Goal: Task Accomplishment & Management: Use online tool/utility

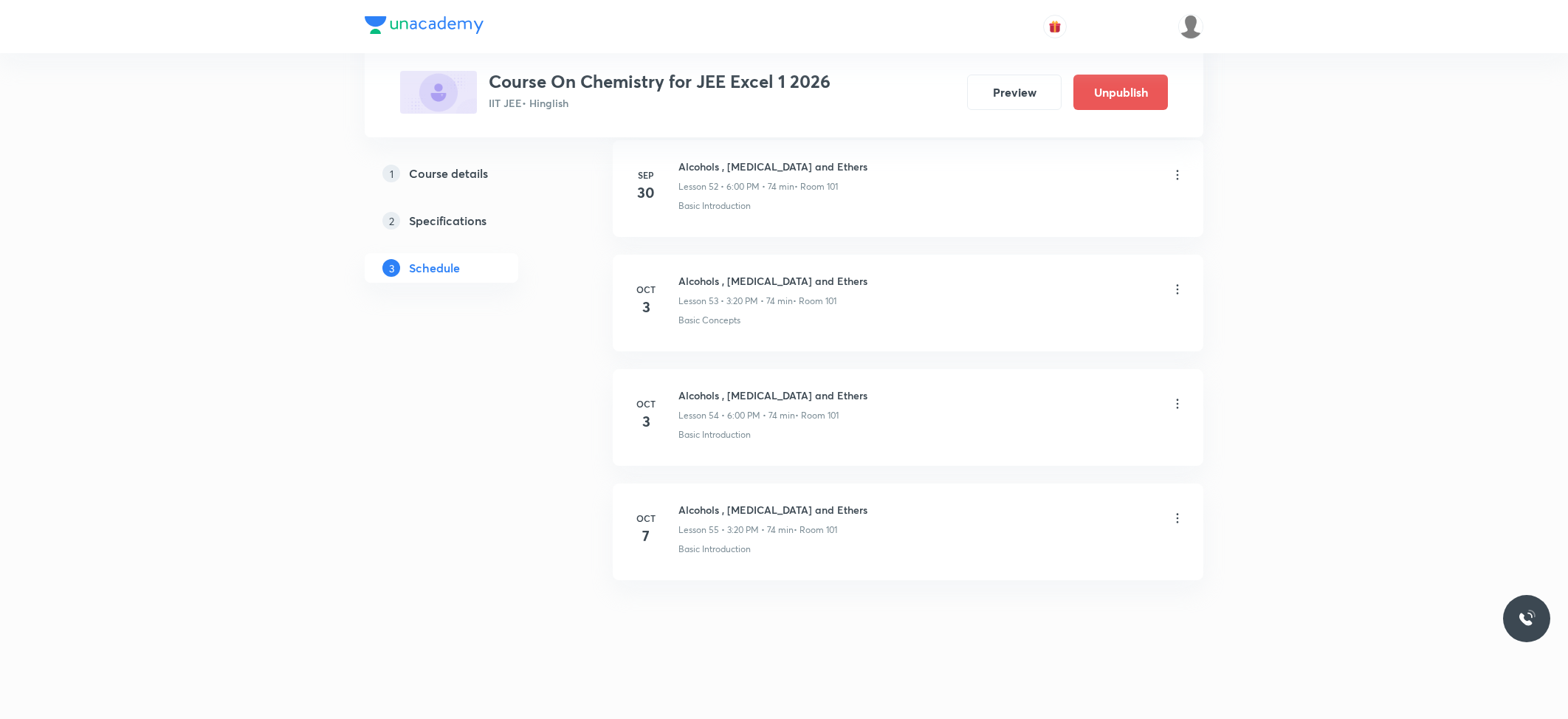
click at [1175, 509] on div "Alcohols , [MEDICAL_DATA] and Ethers Lesson 55 • 3:20 PM • 74 min • Room 101" at bounding box center [931, 519] width 506 height 35
click at [1173, 514] on icon at bounding box center [1177, 518] width 15 height 15
click at [1064, 580] on li "Delete" at bounding box center [1098, 584] width 162 height 27
click at [993, 688] on button "Delete" at bounding box center [996, 688] width 130 height 35
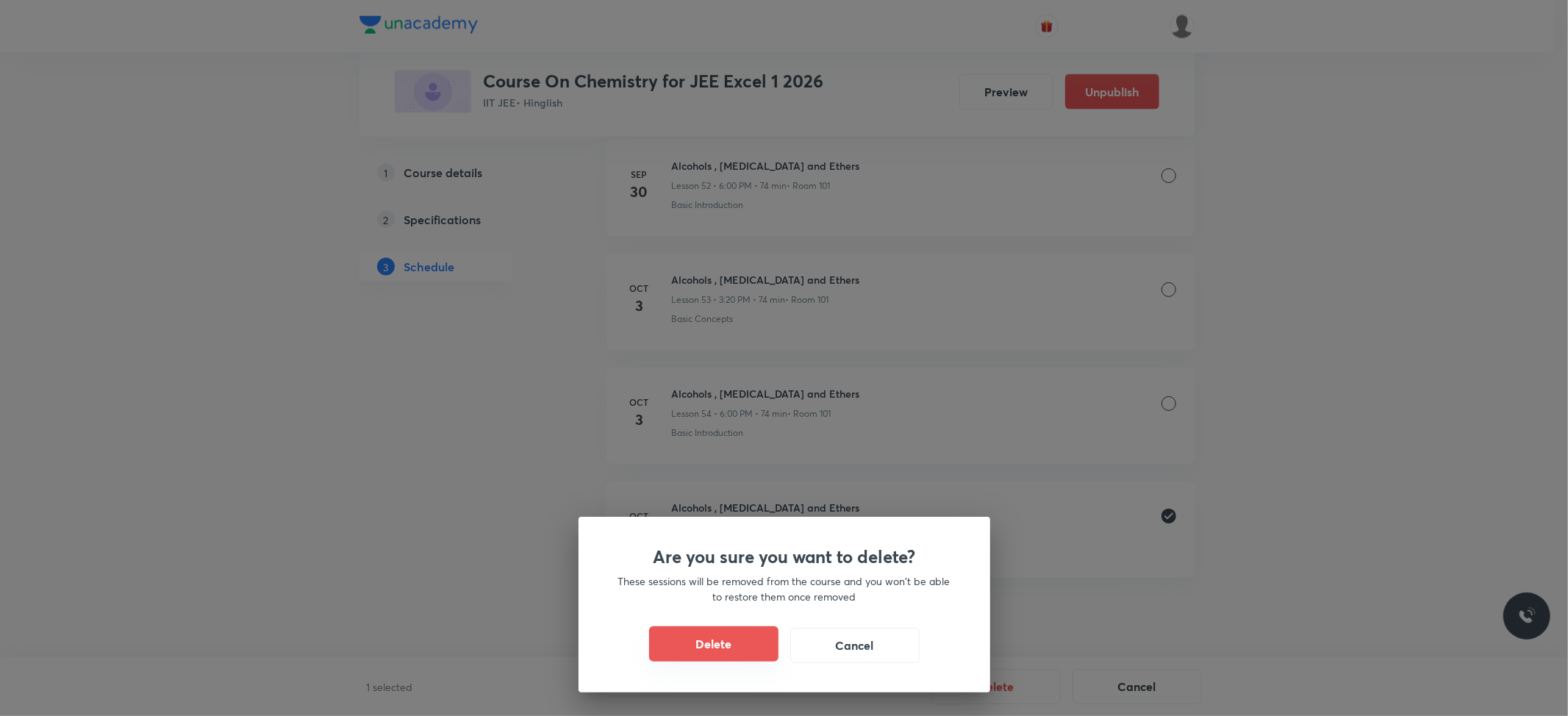
click at [713, 648] on button "Delete" at bounding box center [713, 645] width 129 height 35
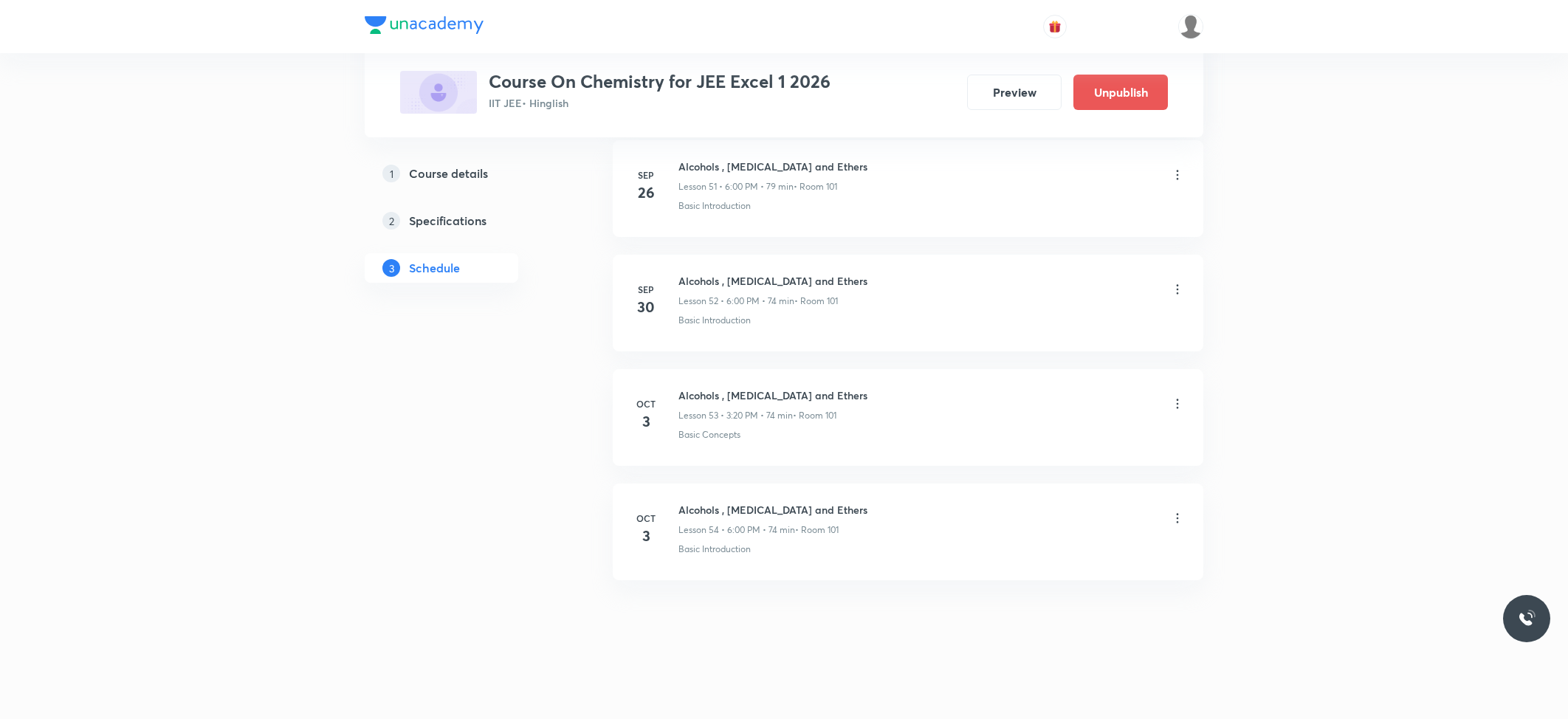
scroll to position [6673, 0]
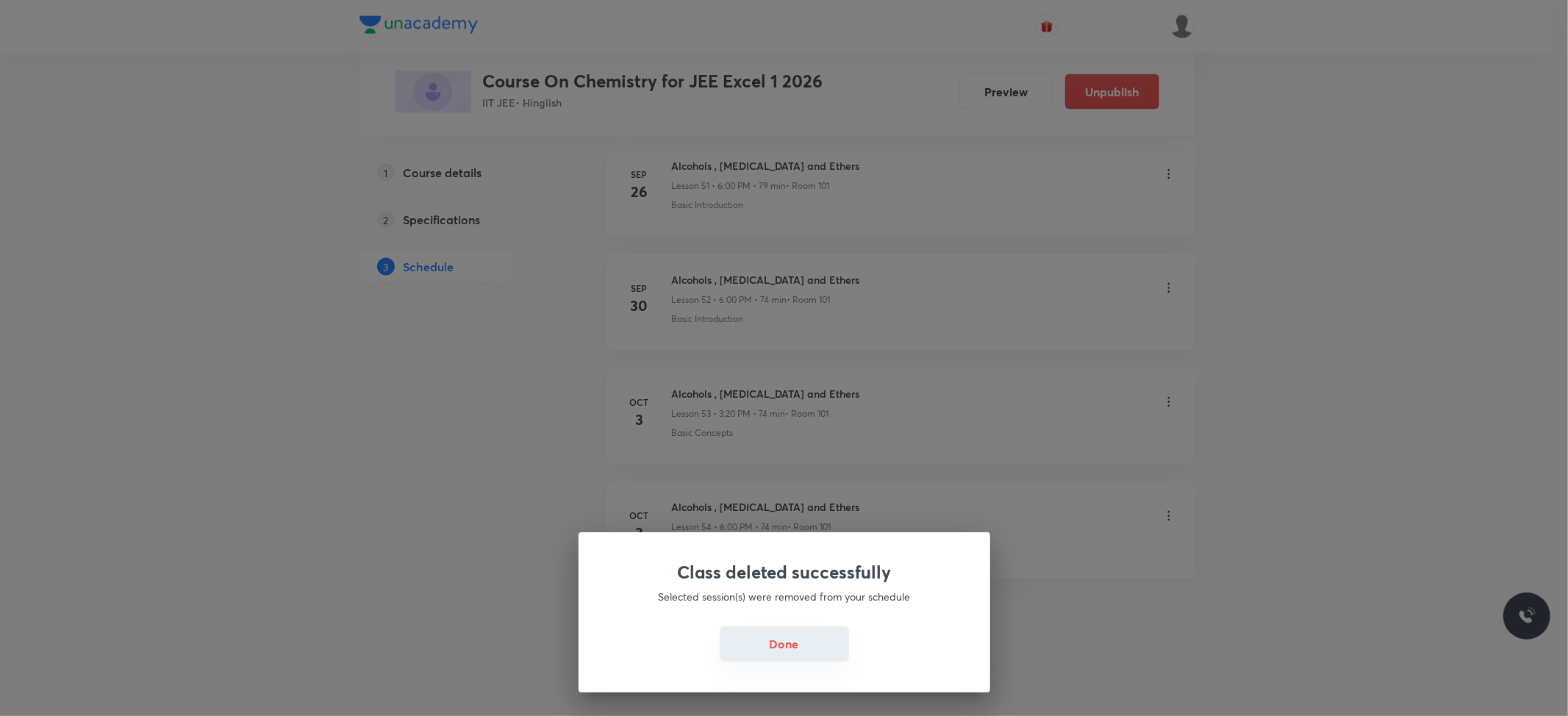
click at [772, 653] on button "Done" at bounding box center [784, 645] width 129 height 35
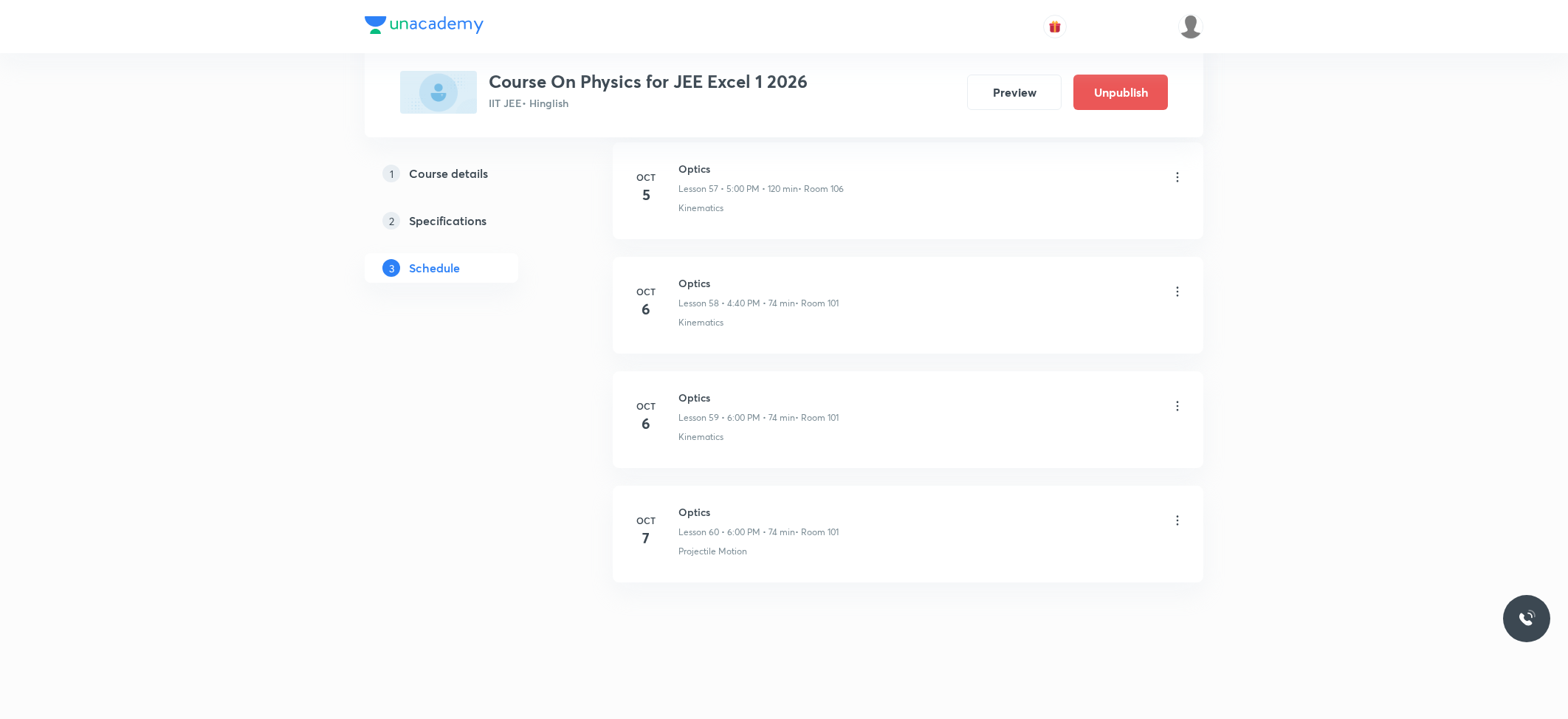
scroll to position [7363, 0]
click at [701, 515] on h6 "Optics" at bounding box center [758, 509] width 160 height 15
copy h6 "Optics"
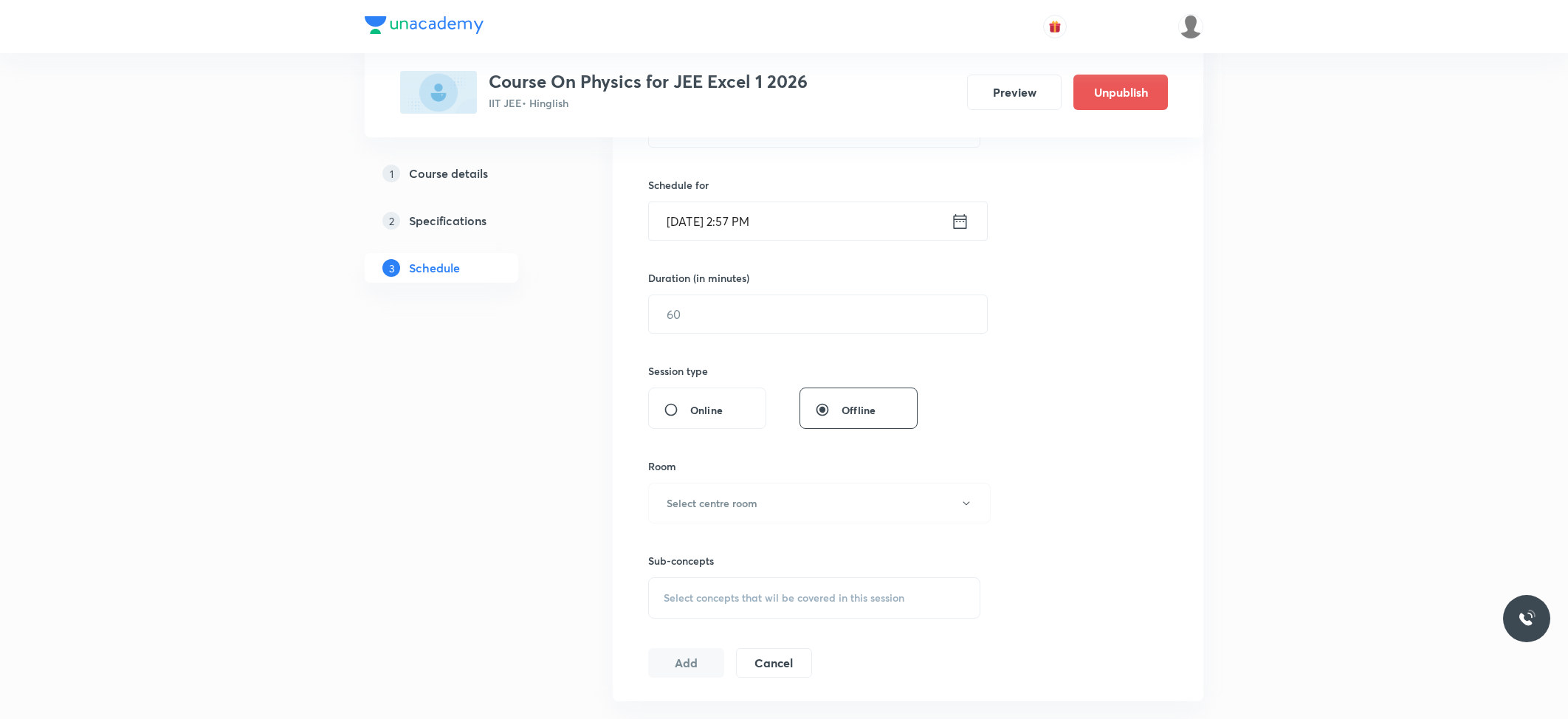
scroll to position [0, 0]
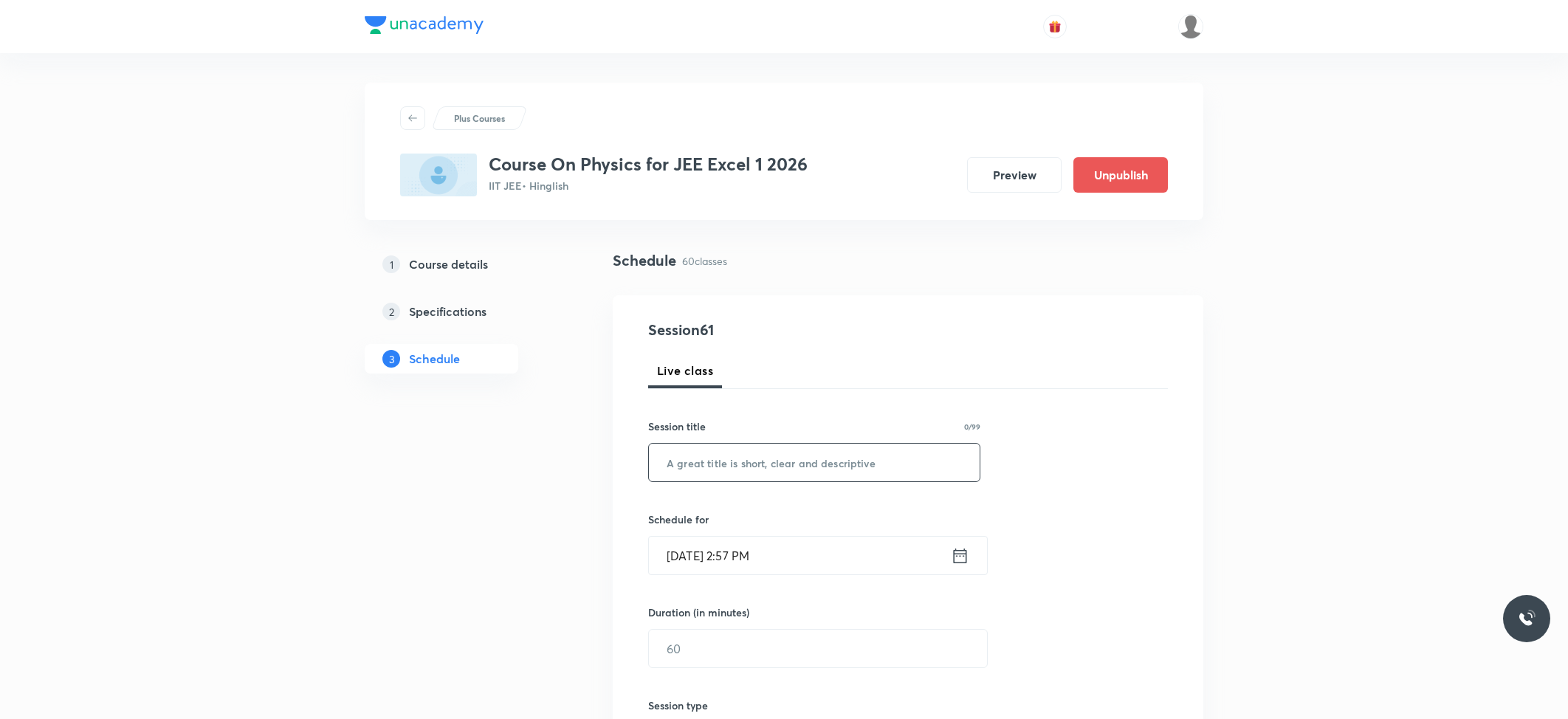
click at [710, 470] on input "text" at bounding box center [814, 463] width 330 height 38
paste input "Optics"
type input "Optics"
click at [780, 542] on input "Oct 7, 2025, 2:57 PM" at bounding box center [799, 555] width 302 height 38
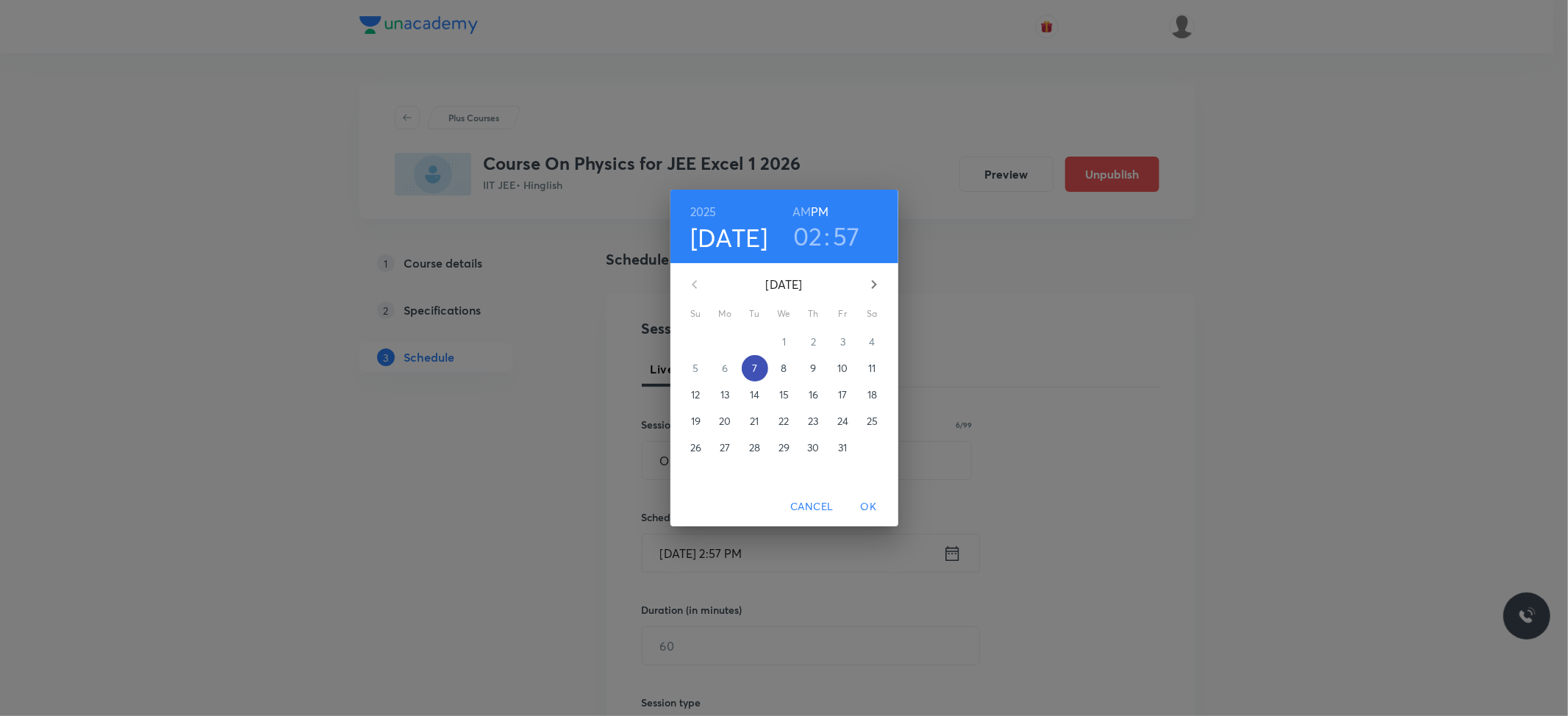
click at [756, 372] on p "7" at bounding box center [754, 368] width 5 height 14
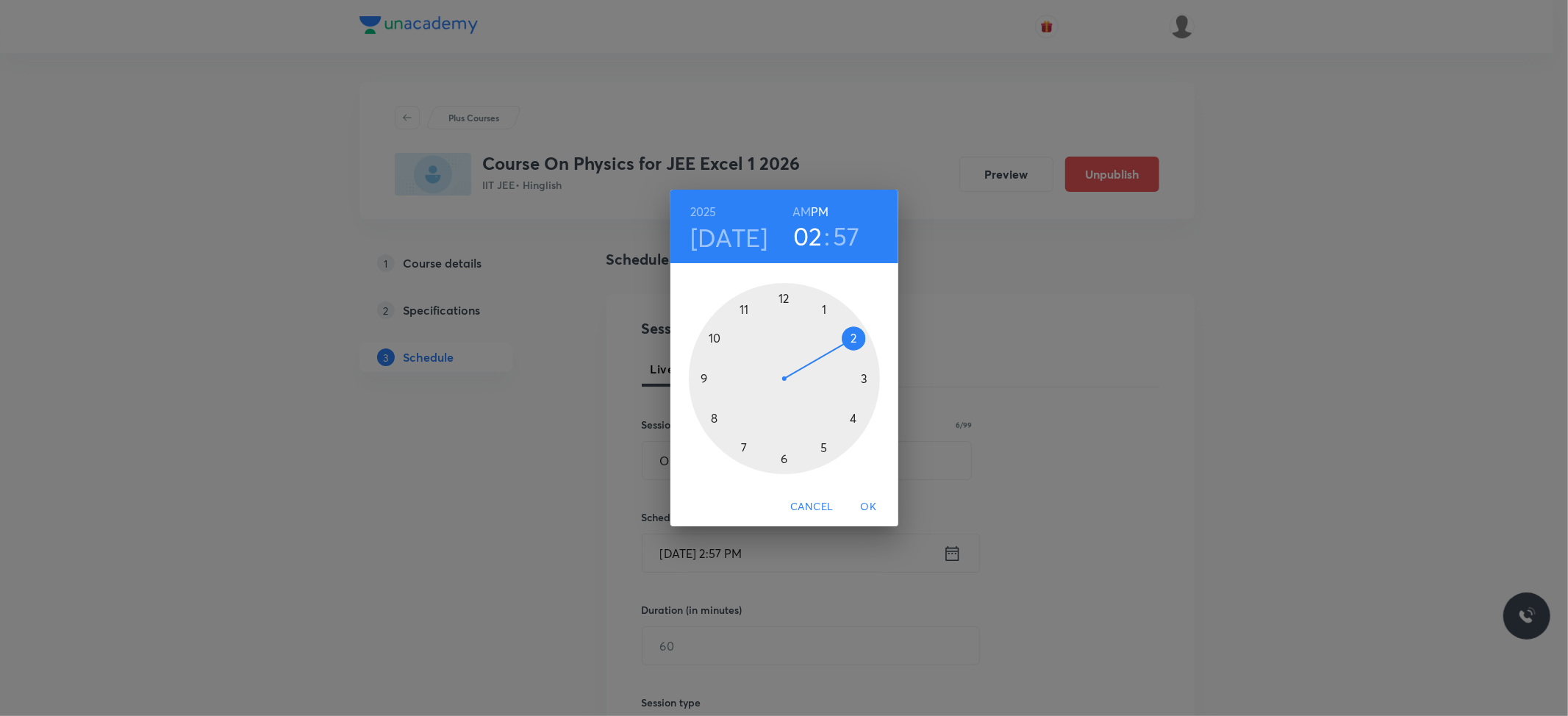
click at [863, 377] on div at bounding box center [784, 379] width 191 height 191
click at [854, 425] on div at bounding box center [784, 379] width 191 height 191
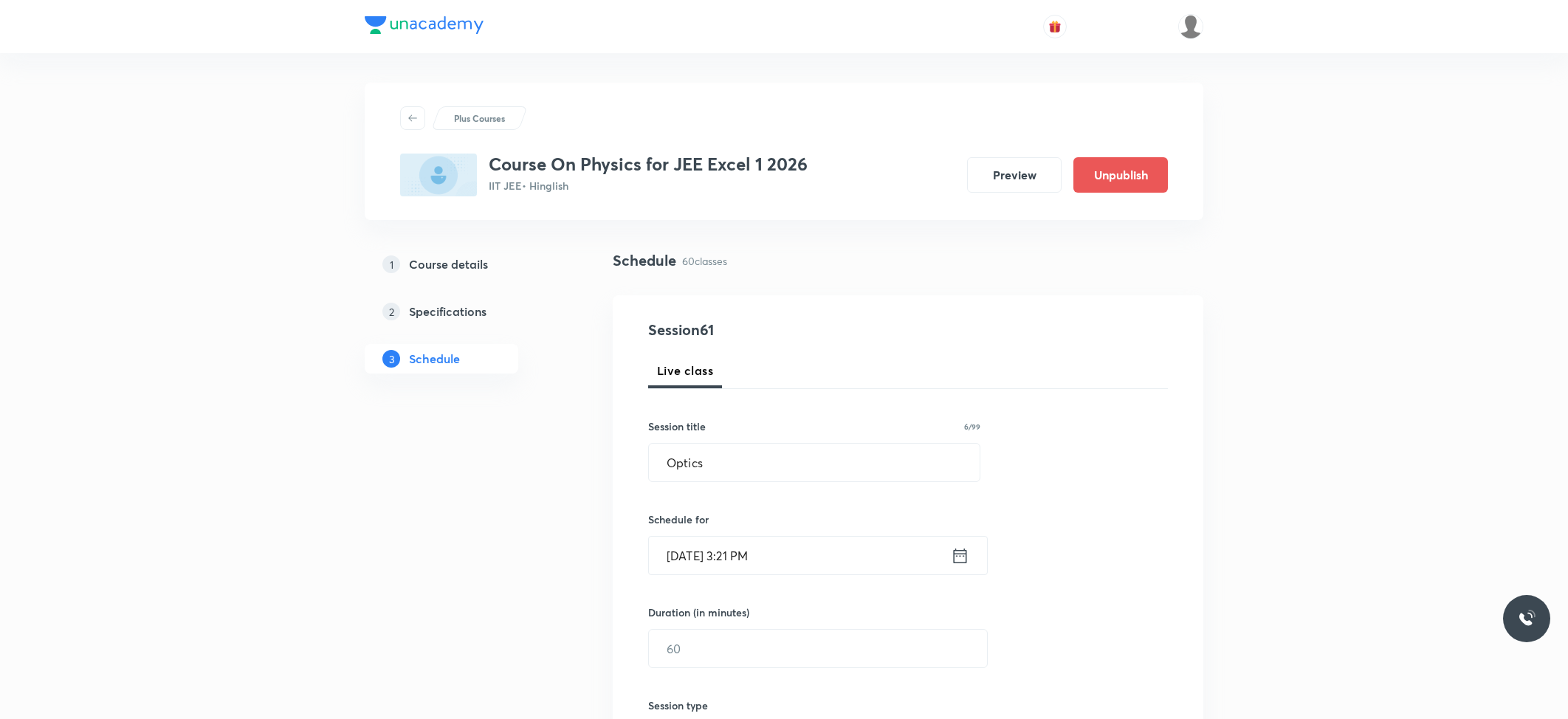
click at [749, 550] on input "Oct 7, 2025, 3:21 PM" at bounding box center [799, 555] width 302 height 38
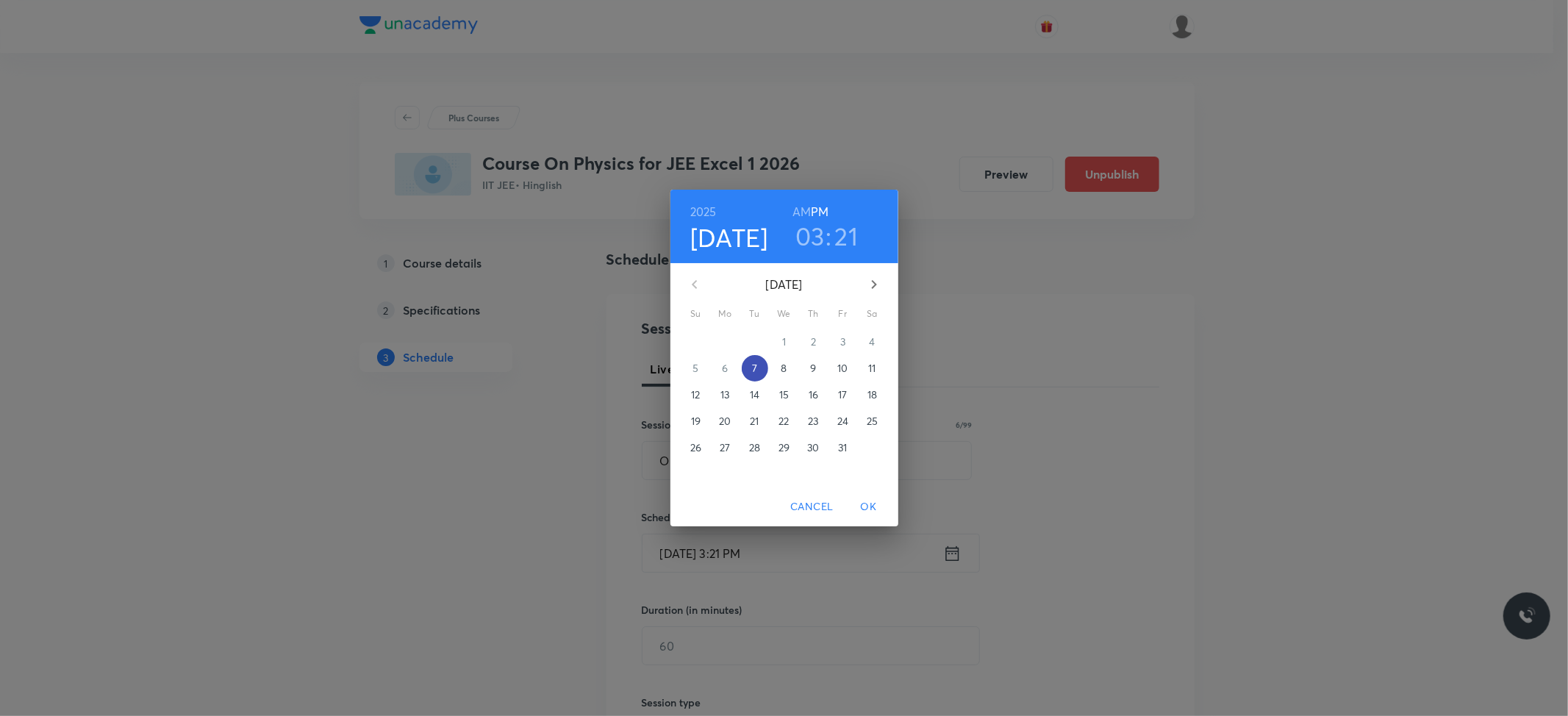
click at [757, 364] on p "7" at bounding box center [754, 368] width 5 height 14
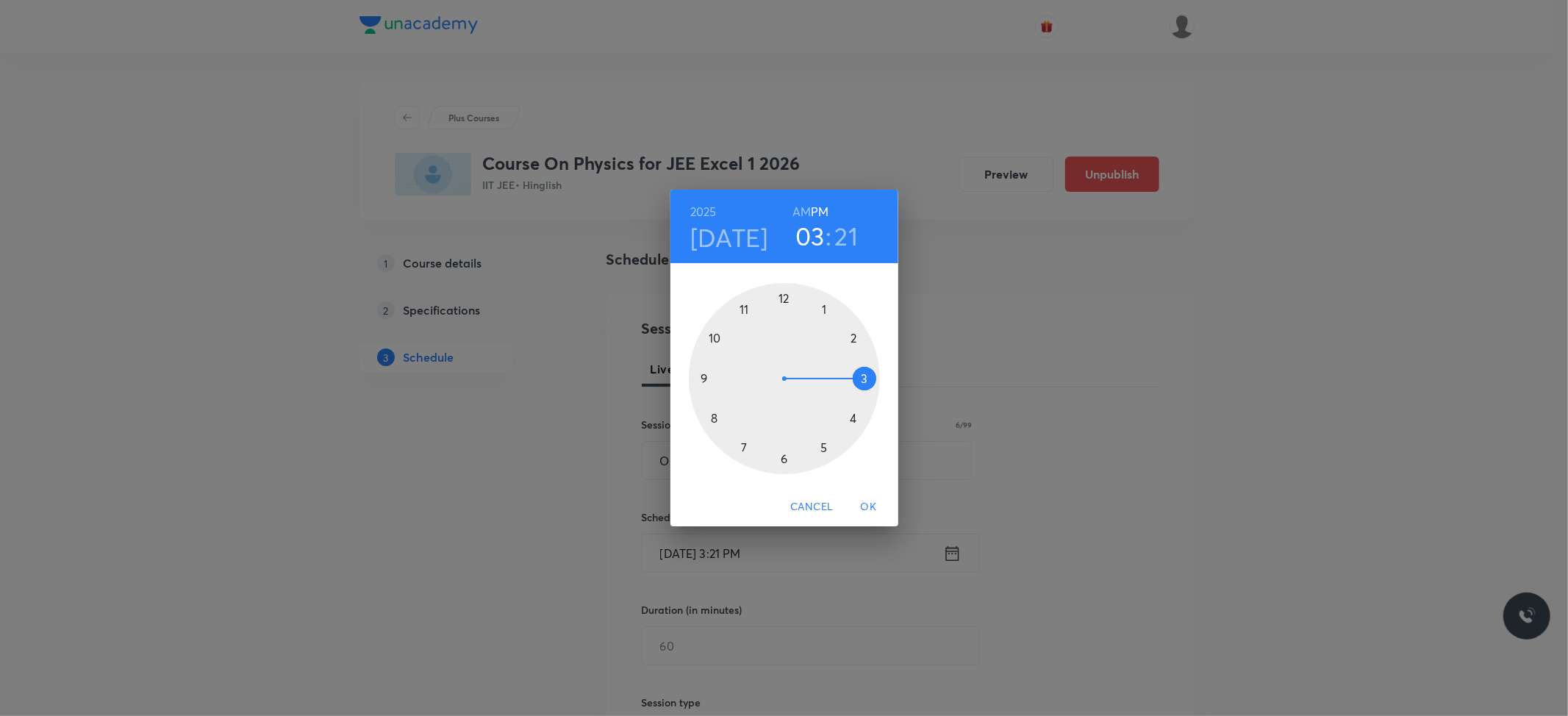
click at [863, 381] on div at bounding box center [784, 379] width 191 height 191
click at [851, 418] on div at bounding box center [784, 379] width 191 height 191
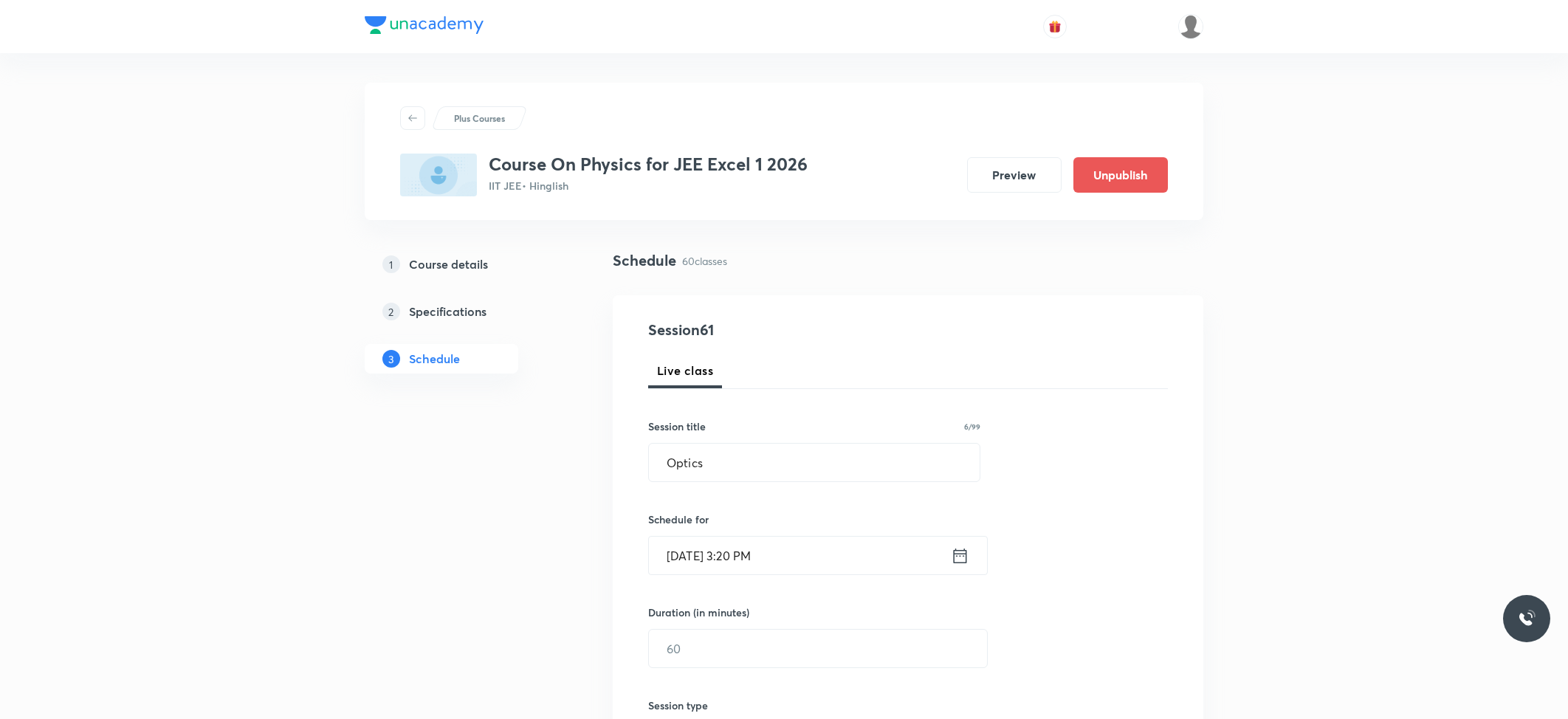
click at [691, 676] on div "Session 61 Live class Session title 6/99 Optics ​ Schedule for Oct 7, 2025, 3:2…" at bounding box center [907, 666] width 520 height 693
click at [699, 660] on input "text" at bounding box center [818, 648] width 338 height 38
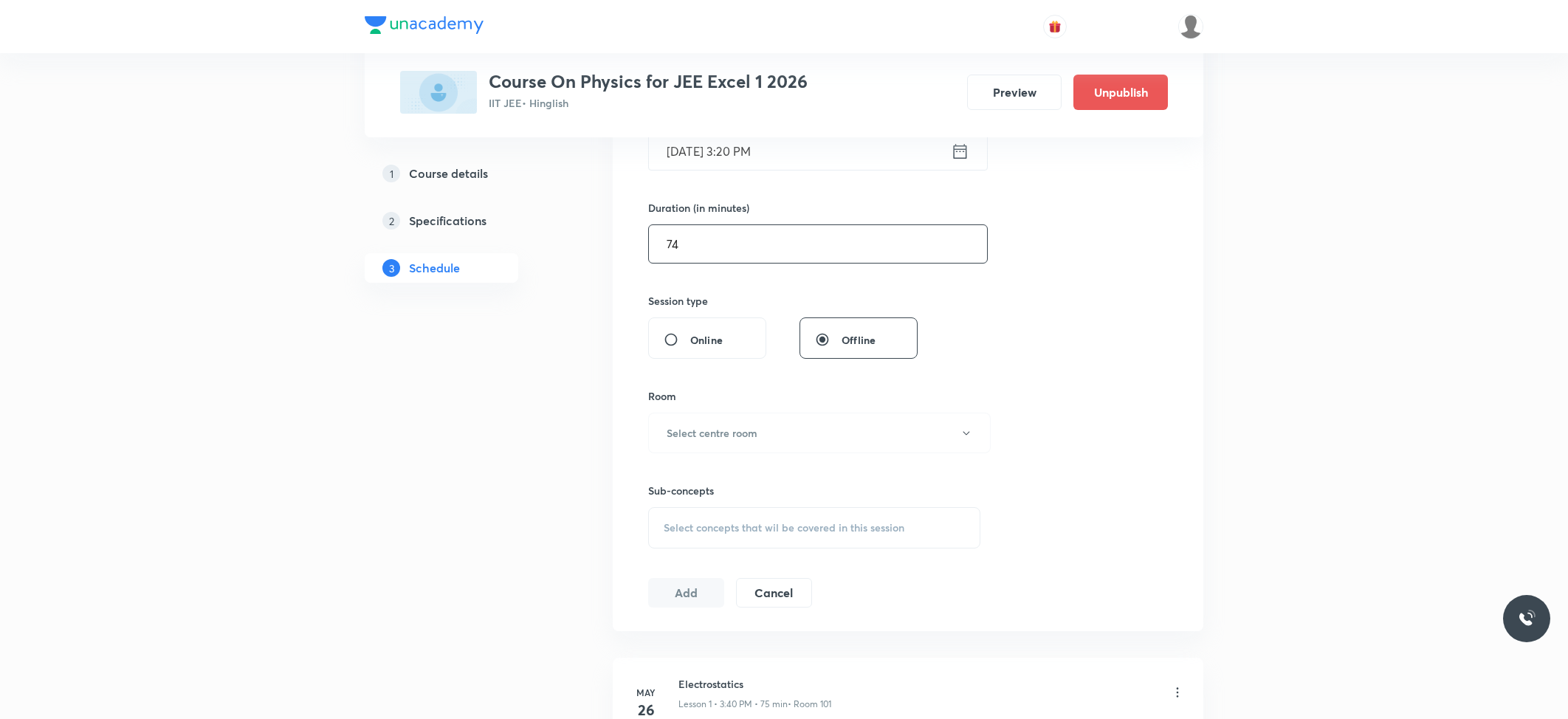
scroll to position [492, 0]
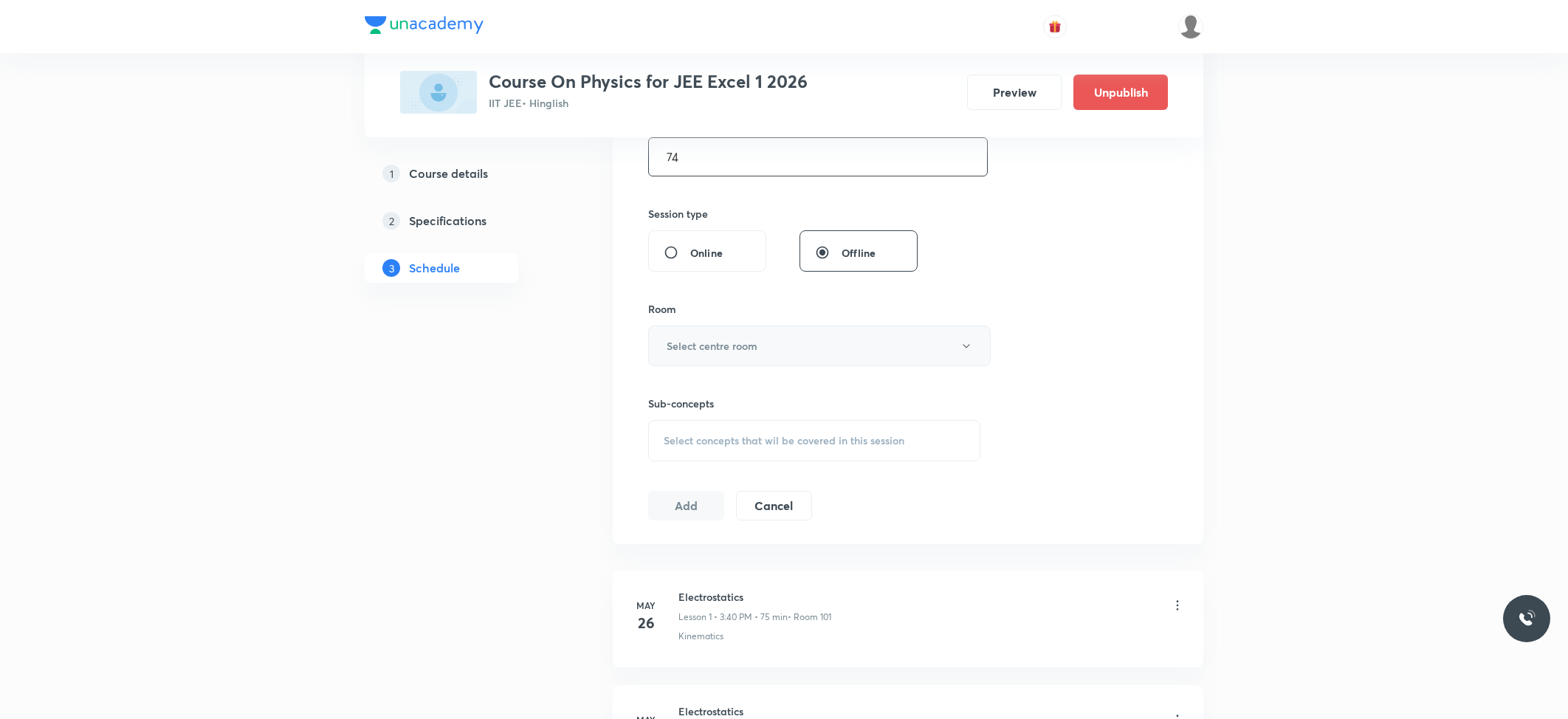
type input "74"
click at [719, 341] on h6 "Select centre room" at bounding box center [711, 346] width 91 height 15
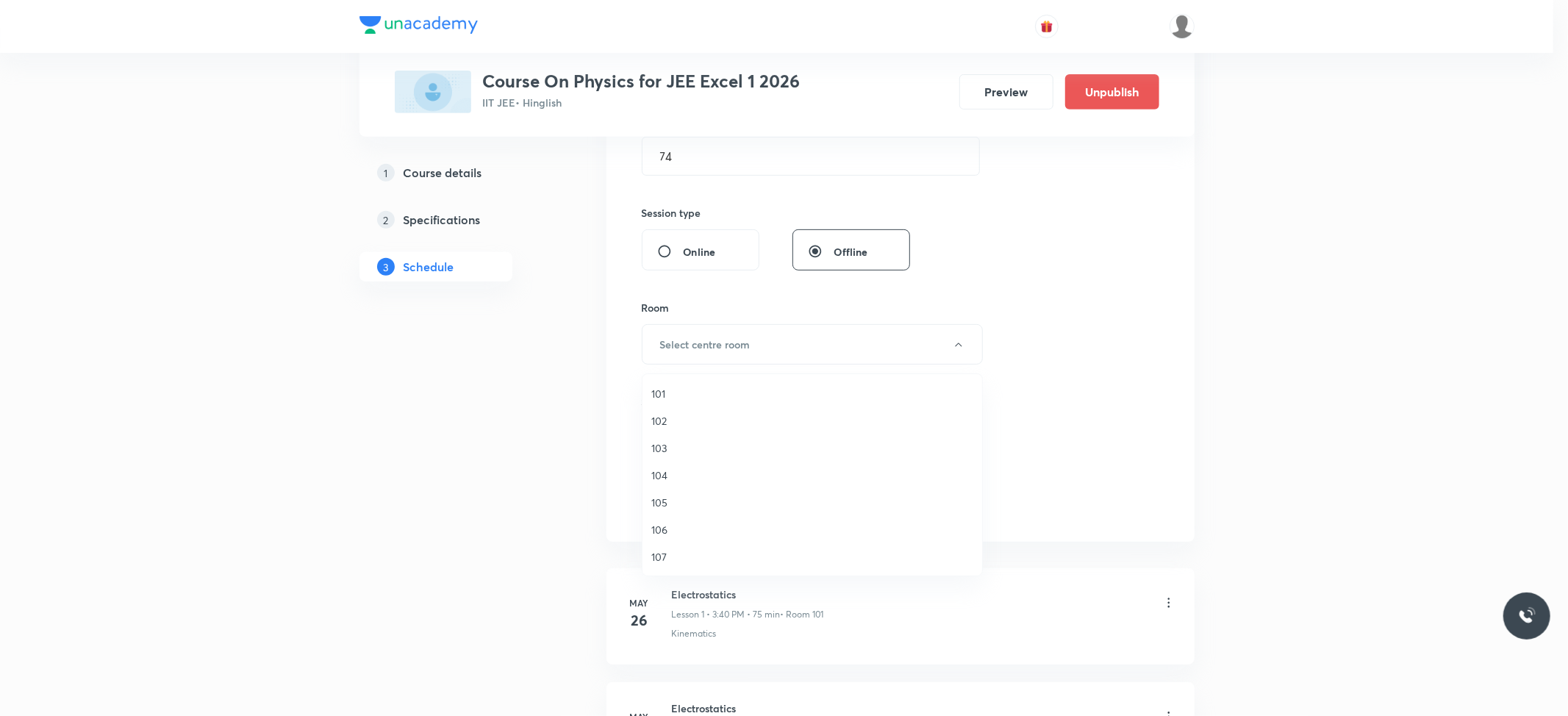
click at [678, 389] on span "101" at bounding box center [812, 393] width 322 height 15
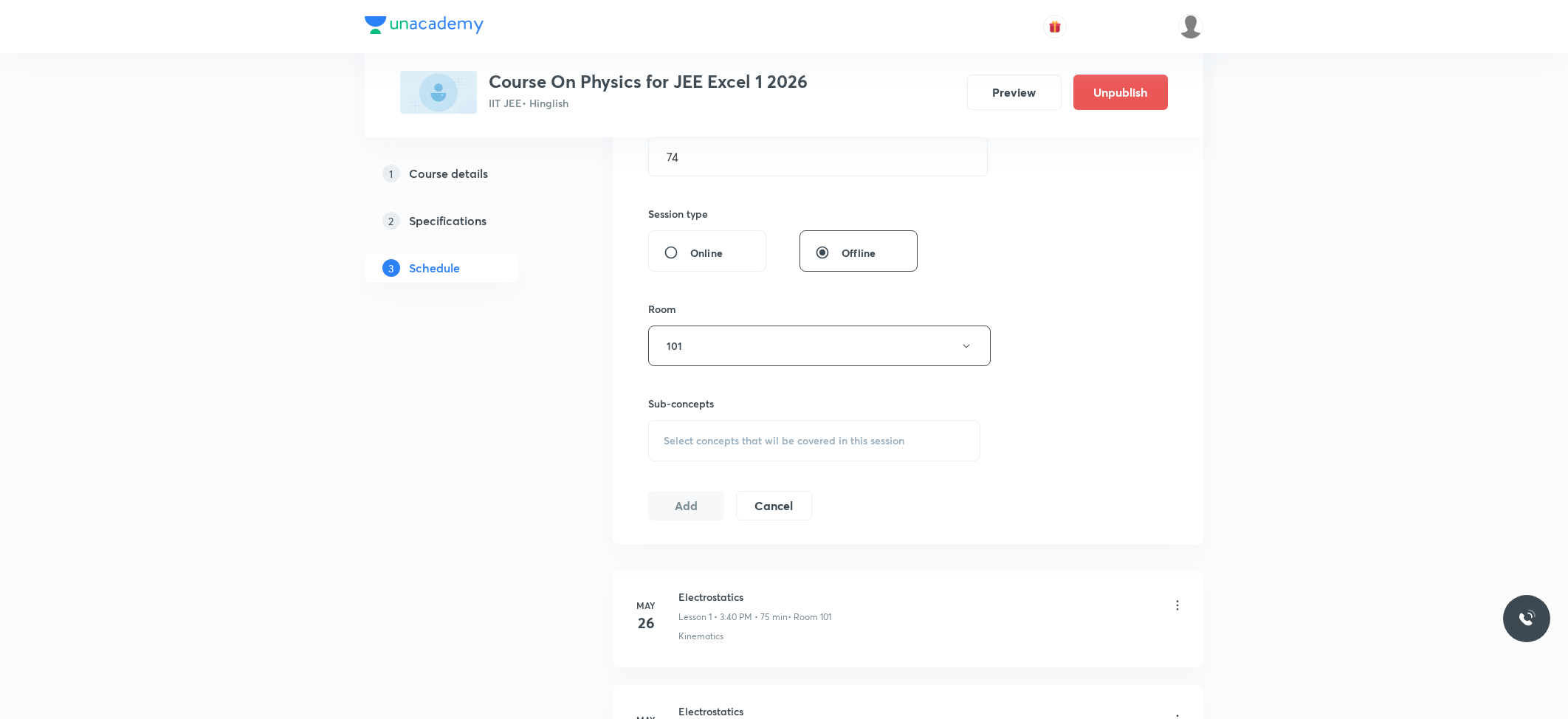
click at [728, 446] on span "Select concepts that wil be covered in this session" at bounding box center [784, 441] width 241 height 12
click at [703, 557] on p "Kinematics" at bounding box center [707, 556] width 51 height 15
checkbox input "true"
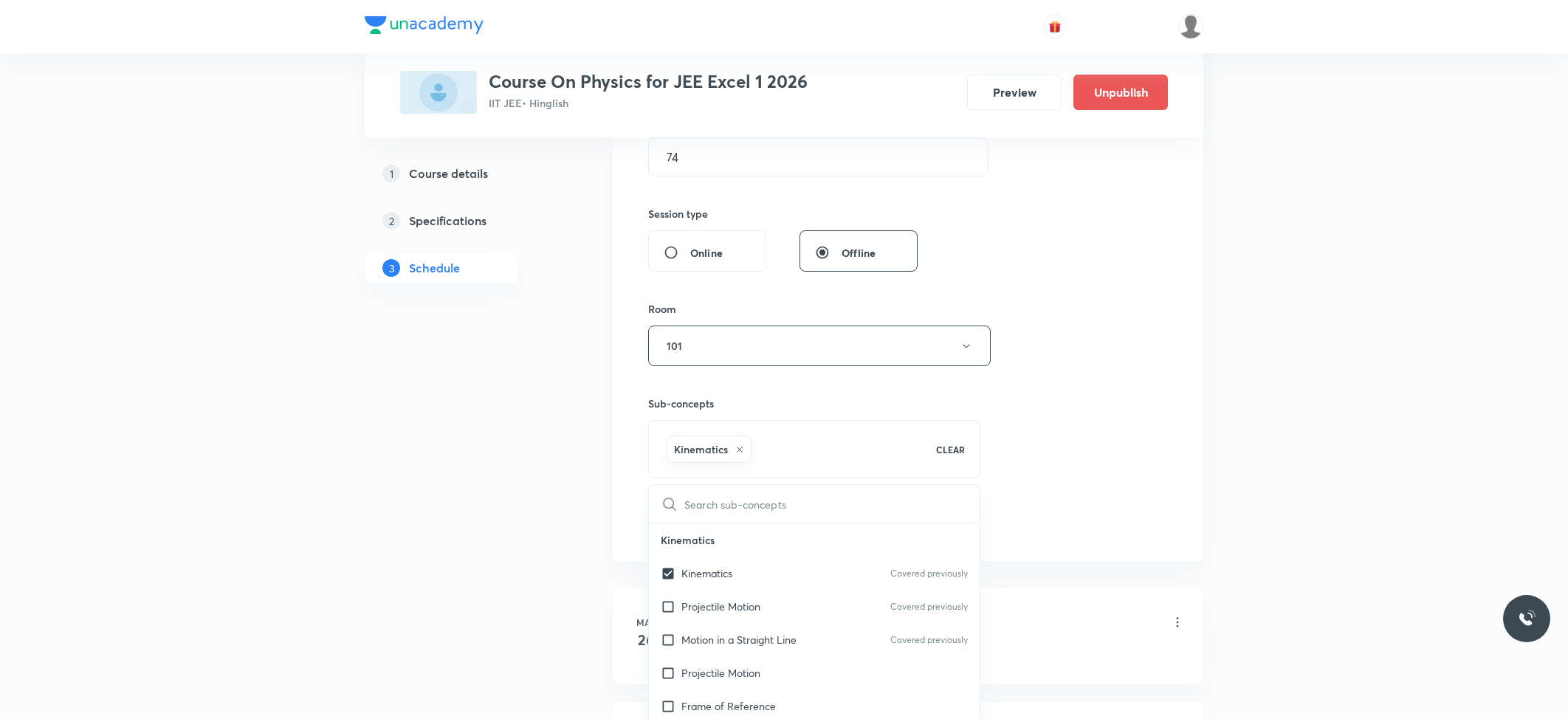
click at [672, 521] on button "Add" at bounding box center [686, 521] width 76 height 30
